Goal: Communication & Community: Connect with others

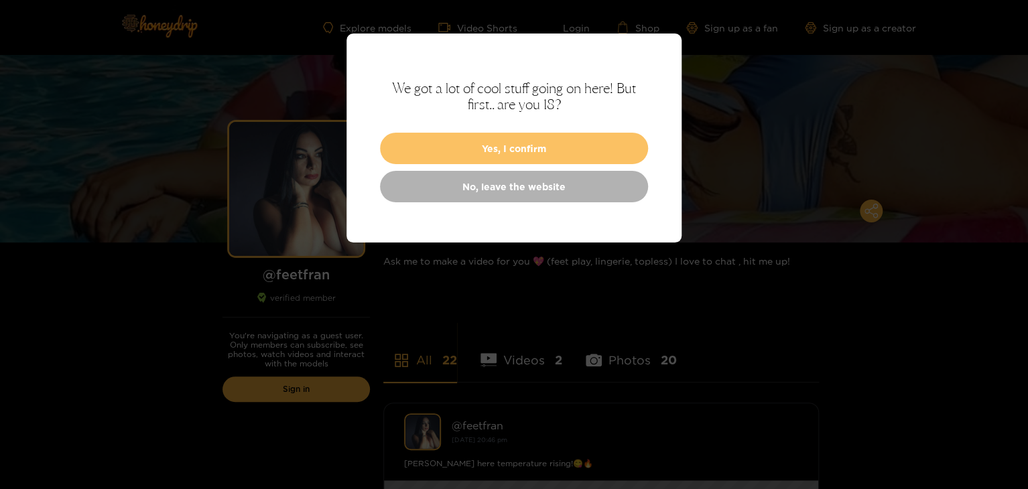
click at [553, 135] on button "Yes, I confirm" at bounding box center [514, 148] width 268 height 31
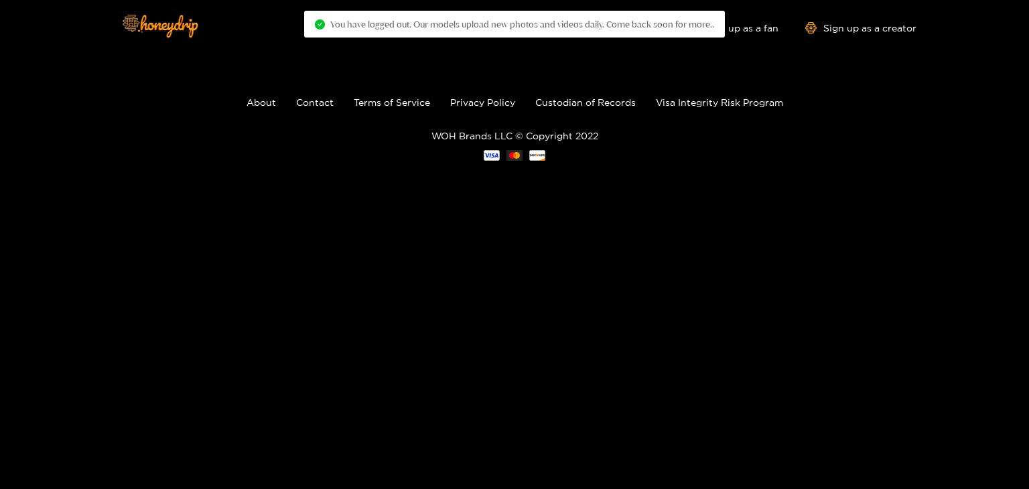
click at [629, 73] on footer "About Contact Terms of Service Privacy Policy Custodian of Records Visa Integri…" at bounding box center [514, 128] width 1029 height 146
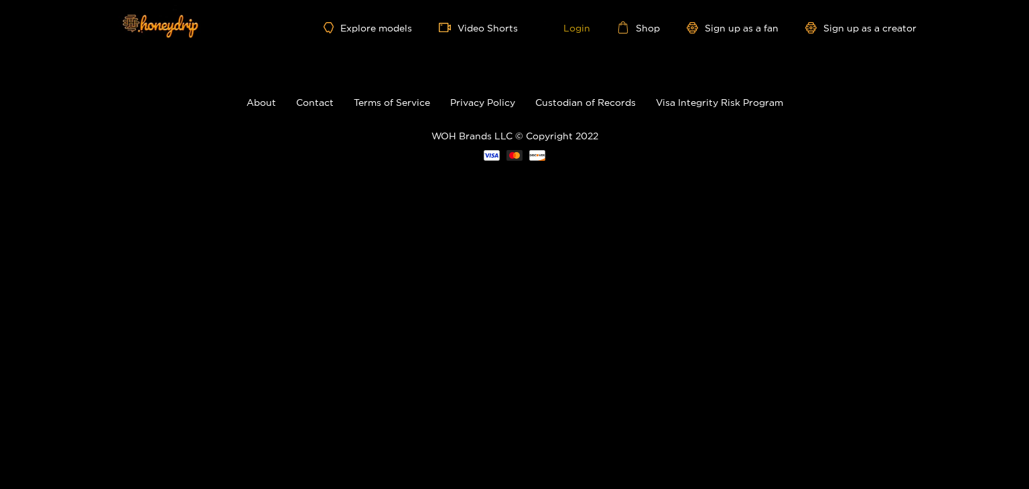
click at [571, 21] on link "Login" at bounding box center [568, 27] width 46 height 12
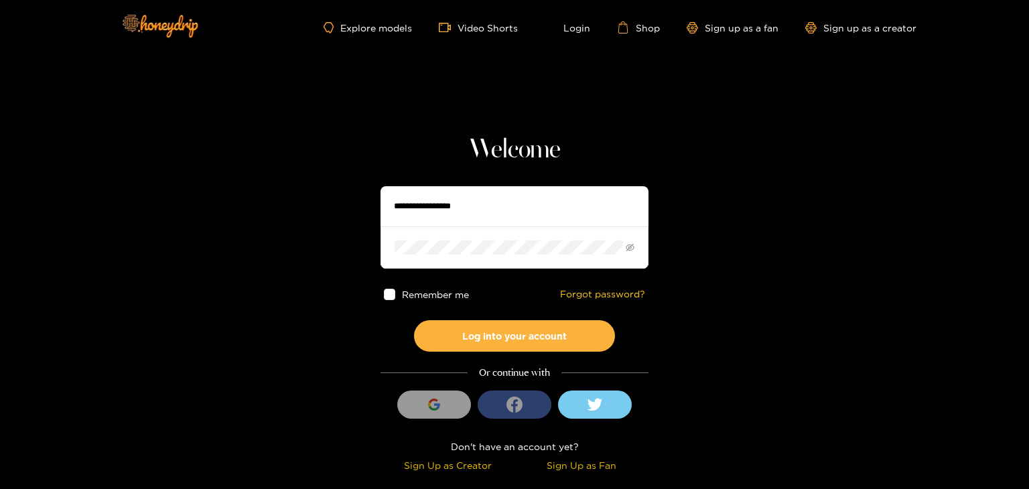
type input "*****"
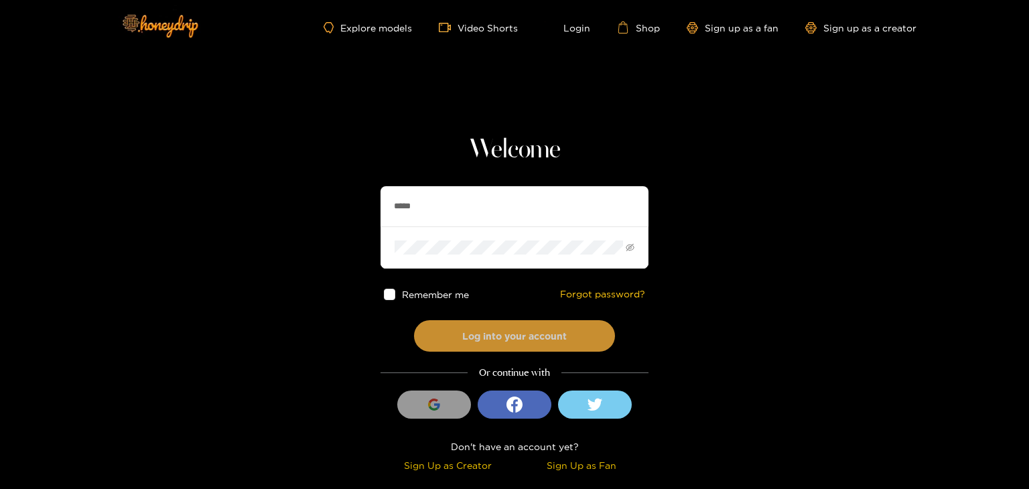
click at [474, 334] on button "Log into your account" at bounding box center [514, 335] width 201 height 31
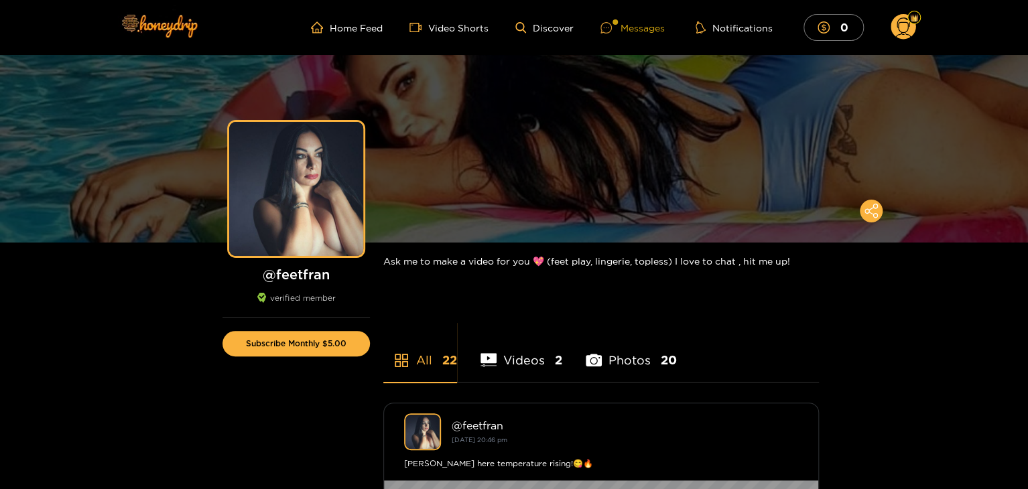
click at [619, 23] on div at bounding box center [610, 27] width 20 height 11
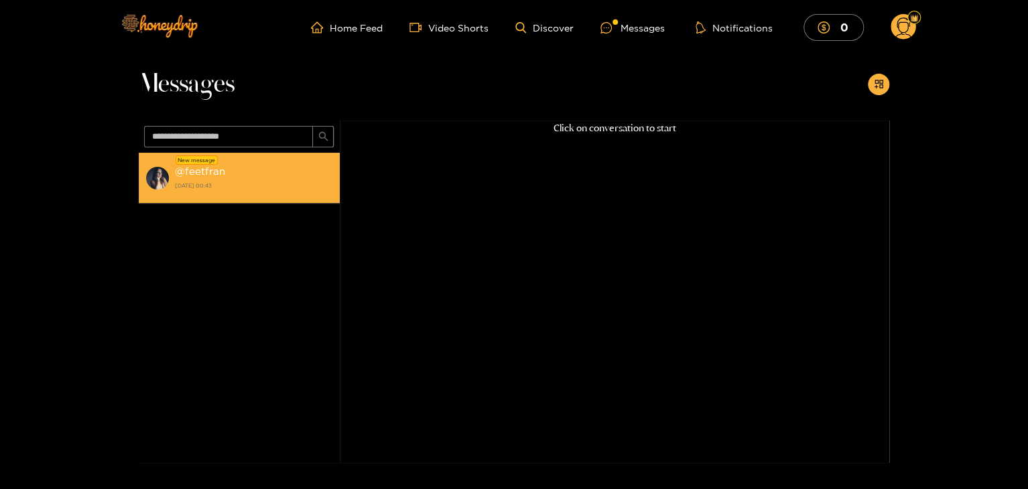
click at [241, 174] on div "@ feetfran [DATE] 00:43" at bounding box center [254, 178] width 158 height 30
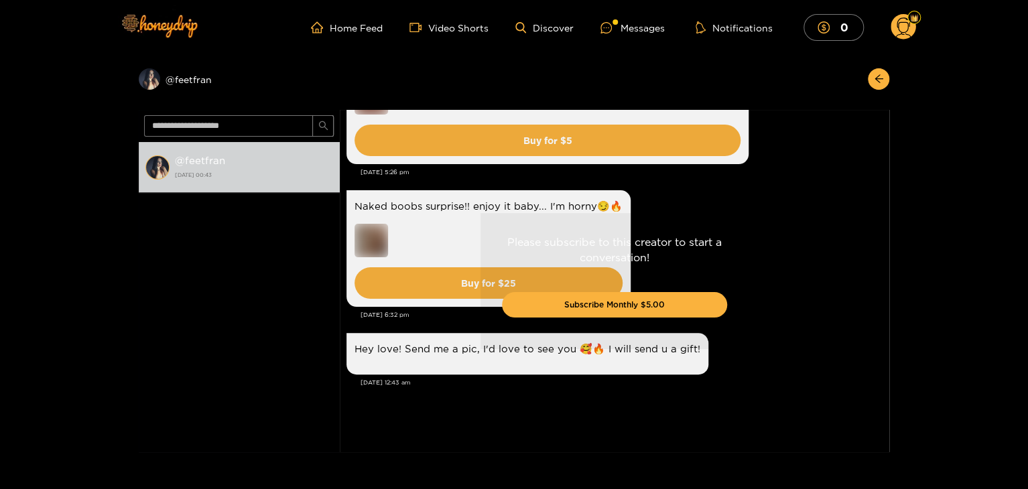
drag, startPoint x: 888, startPoint y: 391, endPoint x: 891, endPoint y: 374, distance: 17.1
click at [891, 374] on div "Preview @ feetfran @ feetfran [DATE] 00:43 [PERSON_NAME] New topless photo!! Ve…" at bounding box center [514, 253] width 1028 height 397
click at [855, 344] on div "Please subscribe to this creator to start a conversation! Subscribe Monthly $5.…" at bounding box center [614, 281] width 549 height 342
drag, startPoint x: 891, startPoint y: 115, endPoint x: 890, endPoint y: 125, distance: 10.1
click at [890, 125] on div "Preview @ feetfran @ feetfran [DATE] 00:43 [PERSON_NAME] New topless photo!! Ve…" at bounding box center [514, 253] width 1028 height 397
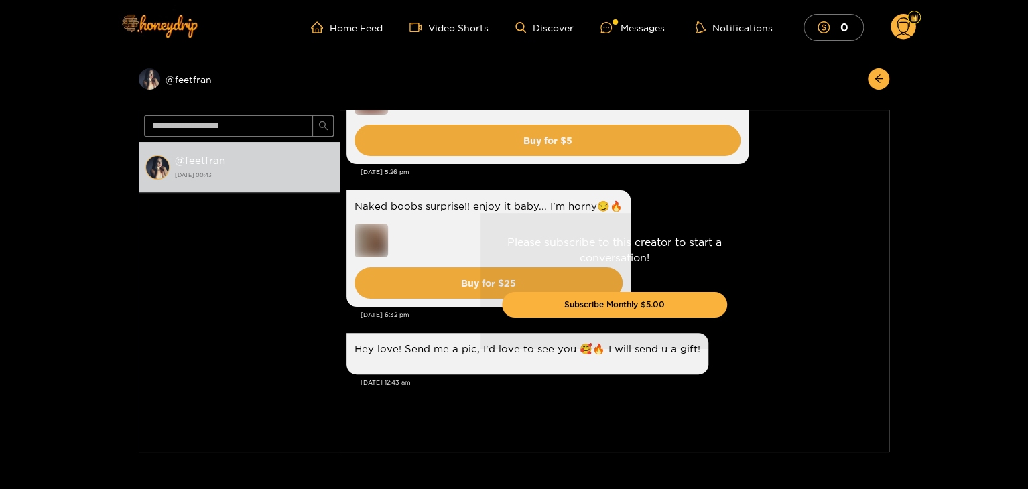
drag, startPoint x: 889, startPoint y: 121, endPoint x: 889, endPoint y: 135, distance: 13.4
click at [889, 135] on div "Preview @ feetfran @ feetfran [DATE] 00:43 [PERSON_NAME] New topless photo!! Ve…" at bounding box center [514, 253] width 1028 height 397
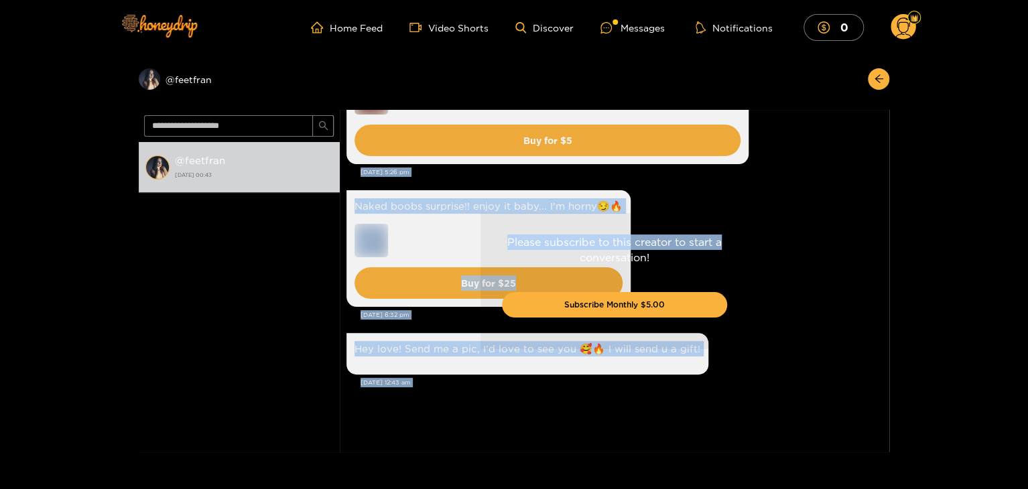
drag, startPoint x: 889, startPoint y: 135, endPoint x: 886, endPoint y: 161, distance: 26.3
click at [886, 161] on div "Preview @ feetfran @ feetfran [DATE] 00:43 [PERSON_NAME] New topless photo!! Ve…" at bounding box center [514, 253] width 1028 height 397
click at [772, 186] on div "Please subscribe to this creator to start a conversation! Subscribe Monthly $5.…" at bounding box center [614, 281] width 549 height 342
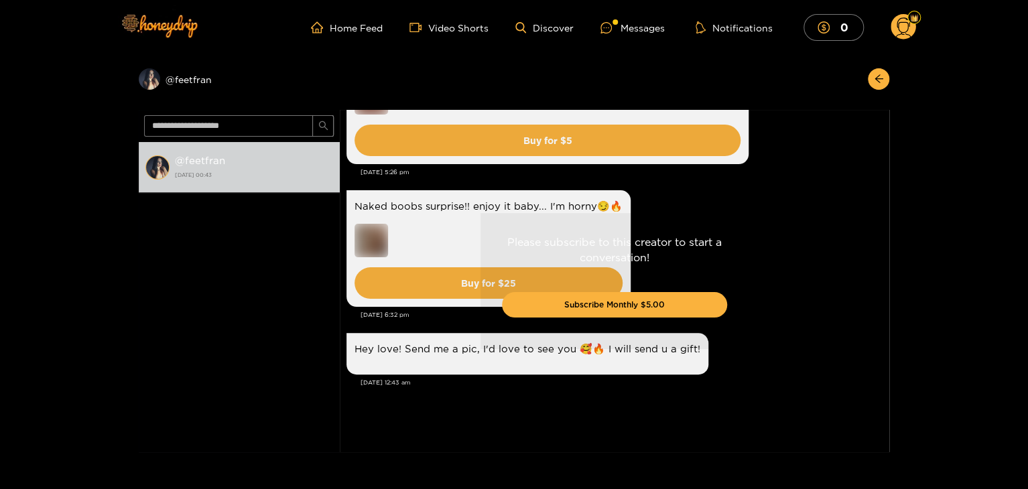
drag, startPoint x: 888, startPoint y: 394, endPoint x: 888, endPoint y: 362, distance: 31.5
click at [888, 368] on div "Please subscribe to this creator to start a conversation! Subscribe Monthly $5.…" at bounding box center [614, 281] width 549 height 342
drag, startPoint x: 888, startPoint y: 358, endPoint x: 888, endPoint y: 341, distance: 16.8
click at [888, 352] on div "Please subscribe to this creator to start a conversation! Subscribe Monthly $5.…" at bounding box center [614, 281] width 549 height 342
click at [888, 339] on div "Please subscribe to this creator to start a conversation! Subscribe Monthly $5.…" at bounding box center [614, 281] width 549 height 342
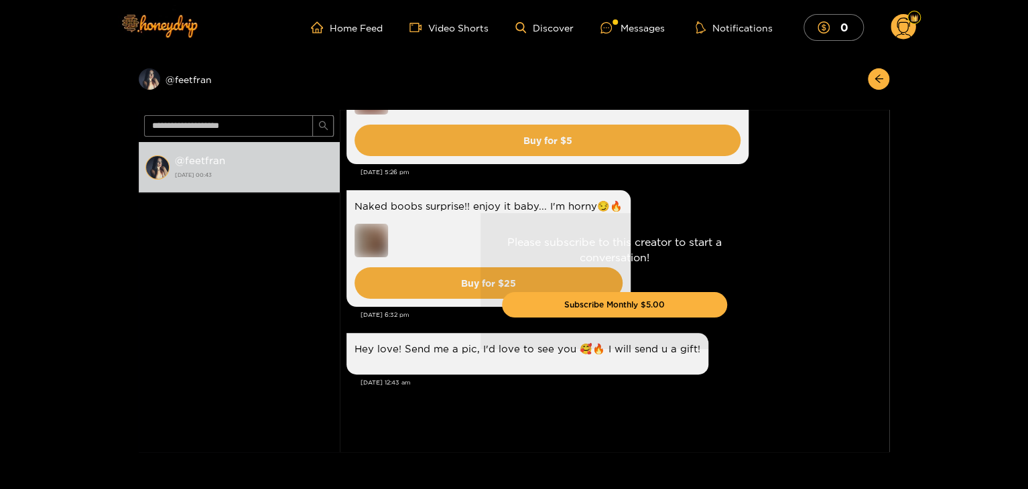
click at [888, 312] on div "Please subscribe to this creator to start a conversation! Subscribe Monthly $5.…" at bounding box center [614, 281] width 549 height 342
click at [683, 210] on div "Please subscribe to this creator to start a conversation! Subscribe Monthly $5.…" at bounding box center [614, 281] width 549 height 342
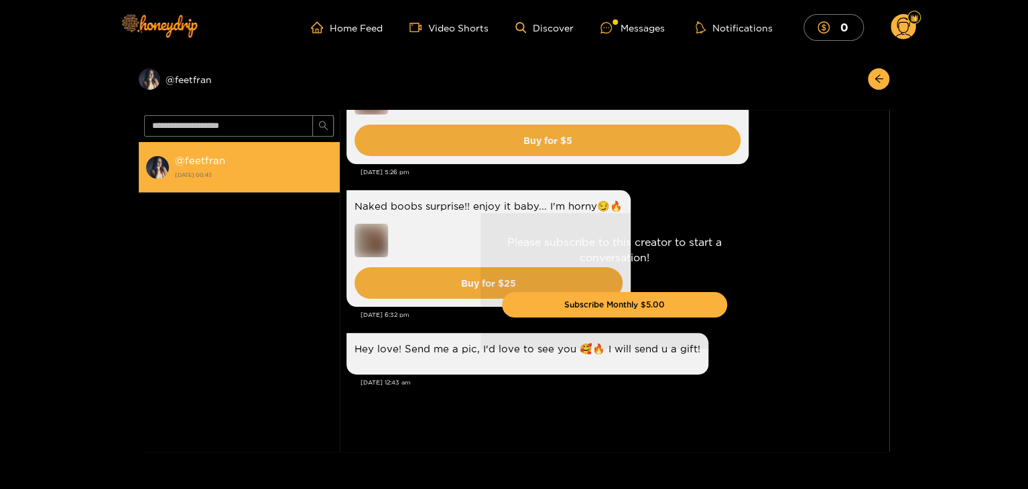
click at [252, 158] on div "@ feetfran [DATE] 00:43" at bounding box center [254, 167] width 158 height 30
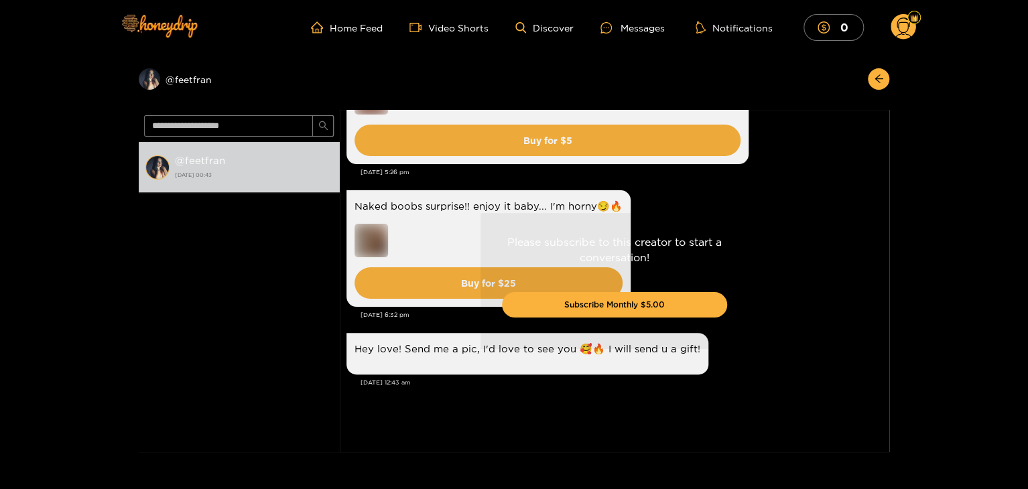
scroll to position [2840, 0]
click at [702, 205] on div "Please subscribe to this creator to start a conversation! Subscribe Monthly $5.…" at bounding box center [614, 281] width 549 height 342
click at [381, 25] on link "Home Feed" at bounding box center [347, 27] width 72 height 12
